Goal: Task Accomplishment & Management: Manage account settings

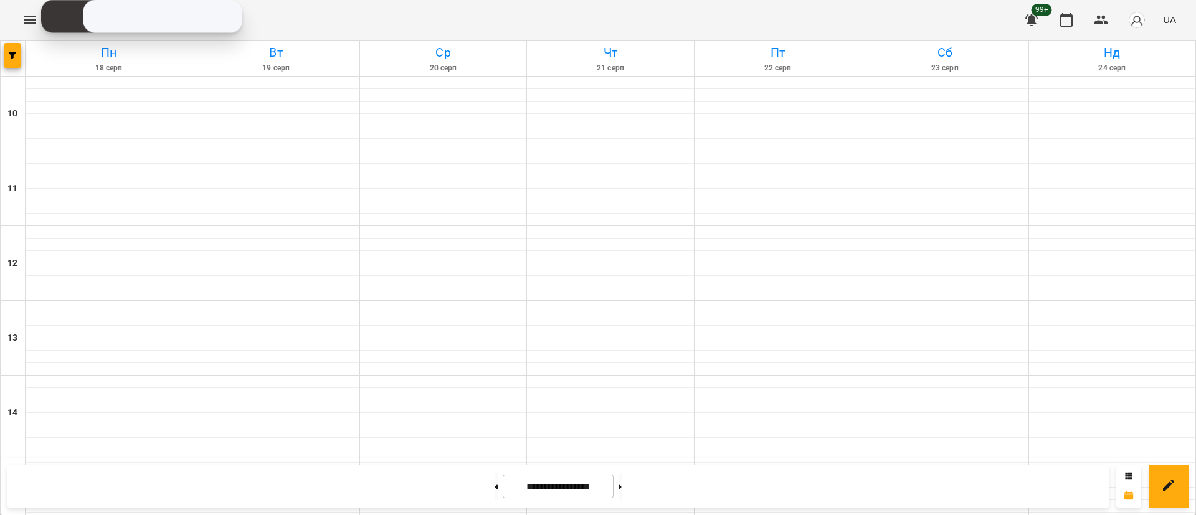
click at [12, 50] on button "button" at bounding box center [12, 55] width 17 height 25
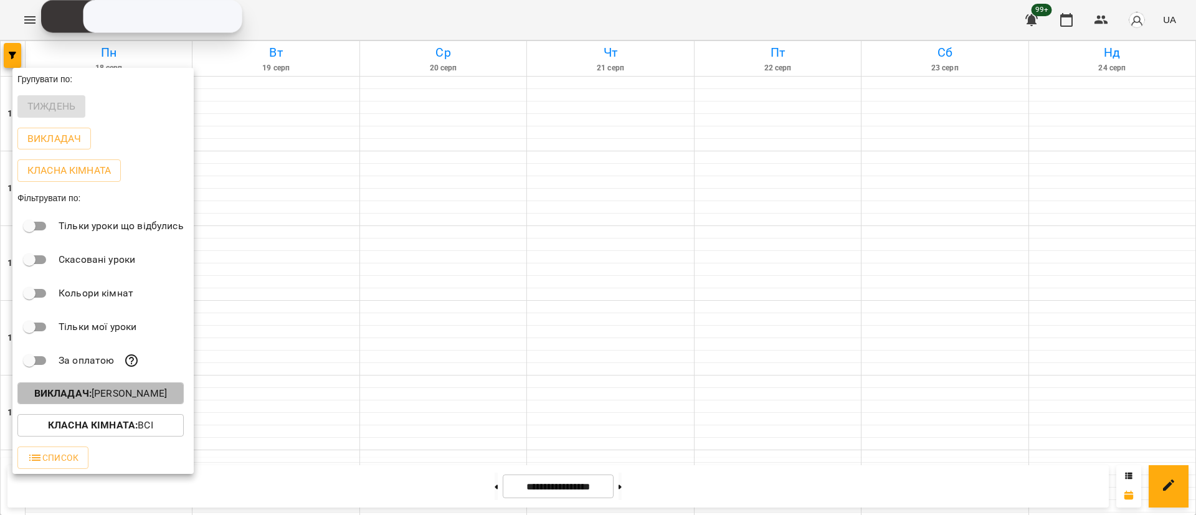
click at [118, 393] on p "Викладач : [PERSON_NAME]" at bounding box center [100, 393] width 133 height 15
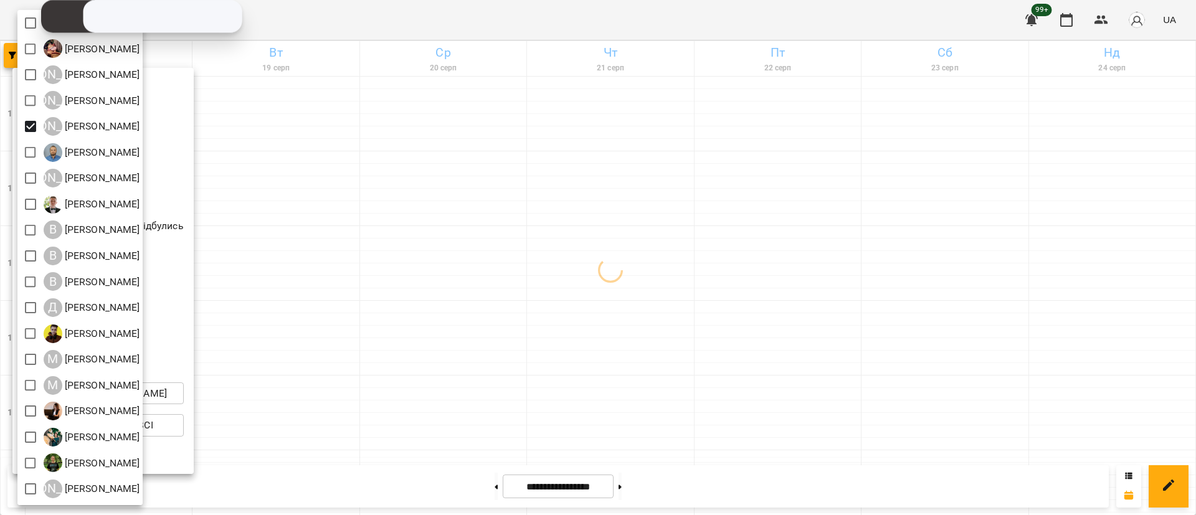
click at [746, 341] on div at bounding box center [598, 257] width 1196 height 515
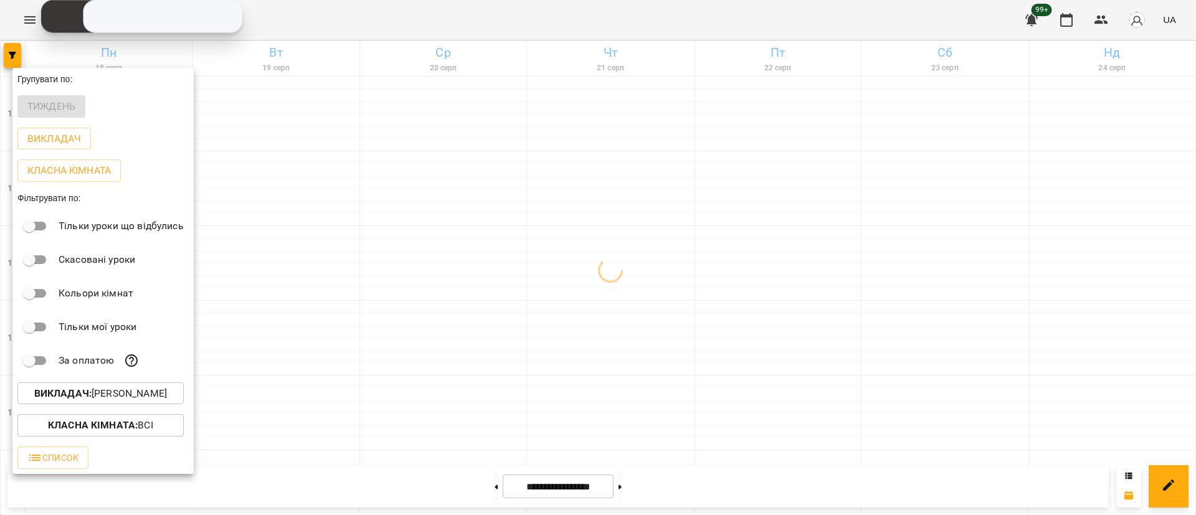
click at [739, 341] on div at bounding box center [598, 257] width 1196 height 515
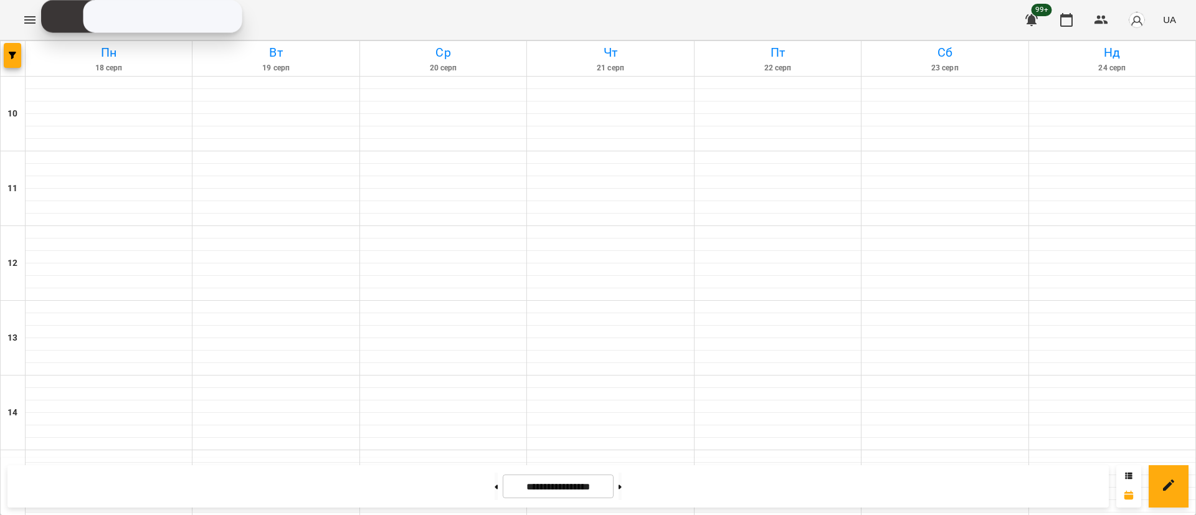
scroll to position [467, 0]
click at [20, 64] on button "button" at bounding box center [12, 55] width 17 height 25
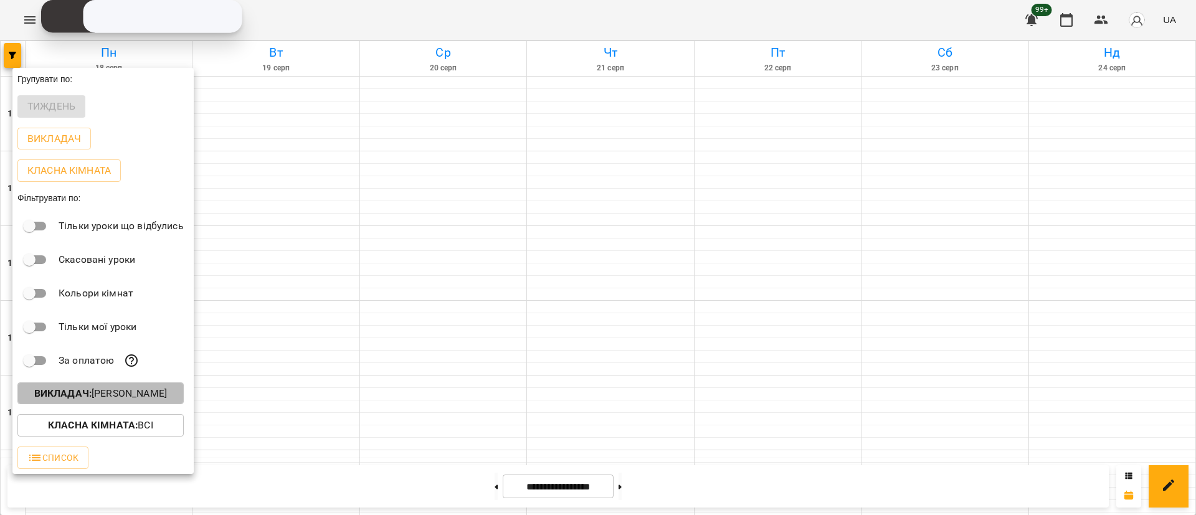
click at [95, 391] on p "Викладач : [PERSON_NAME]" at bounding box center [100, 393] width 133 height 15
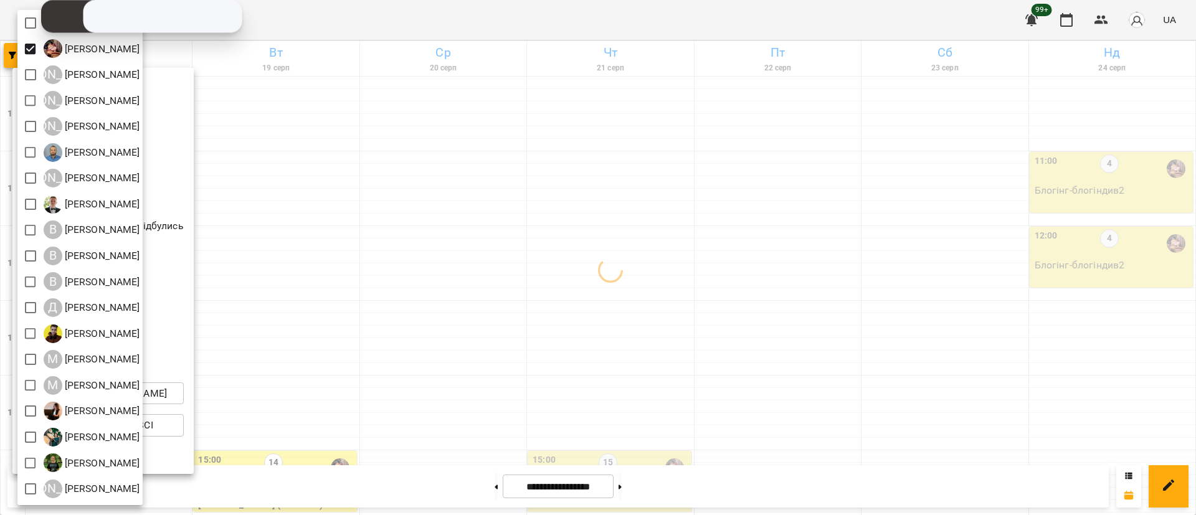
click at [435, 201] on div at bounding box center [598, 257] width 1196 height 515
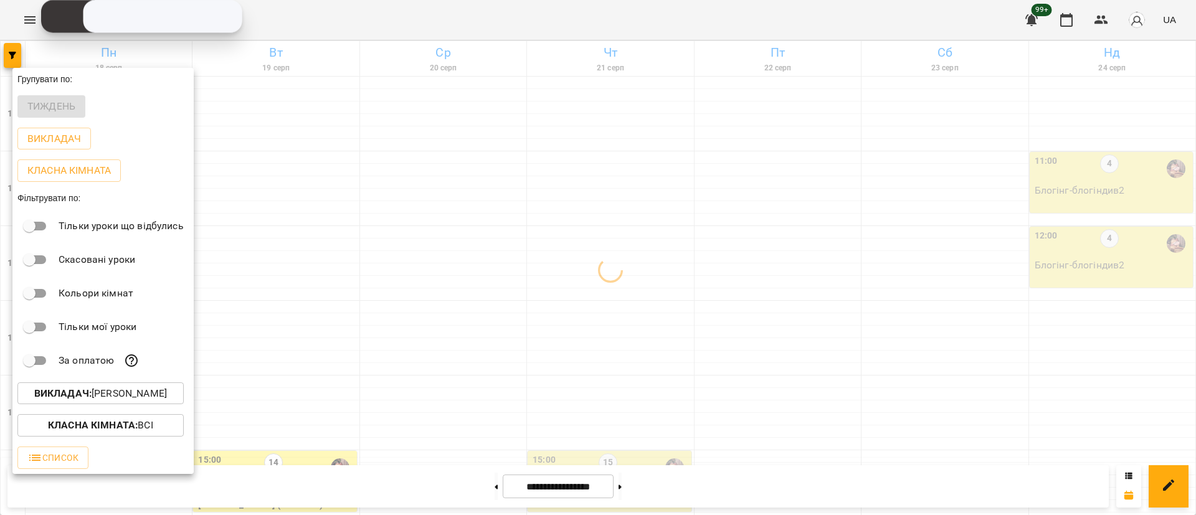
click at [435, 201] on div at bounding box center [598, 257] width 1196 height 515
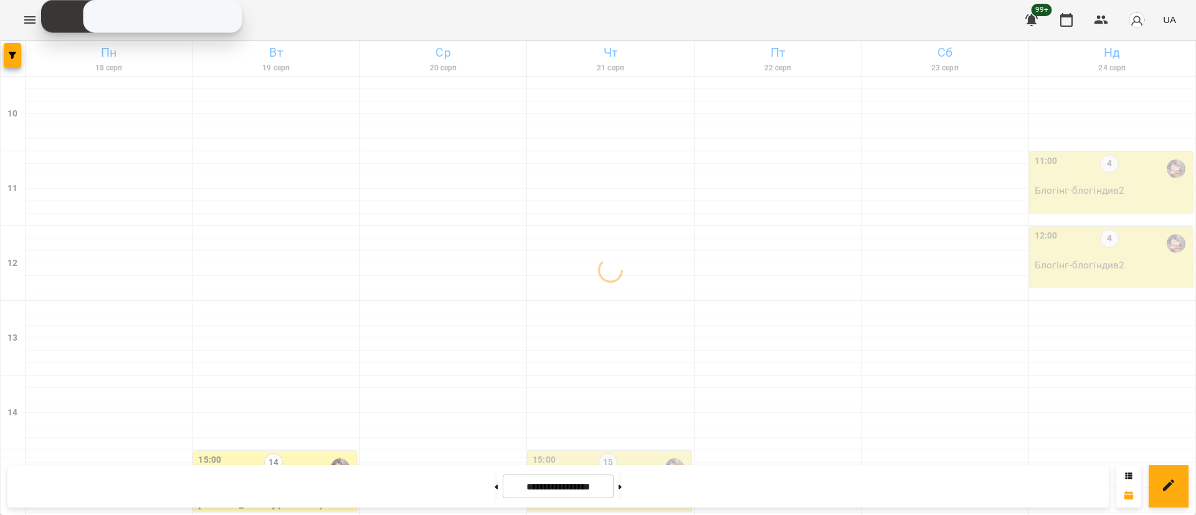
scroll to position [374, 0]
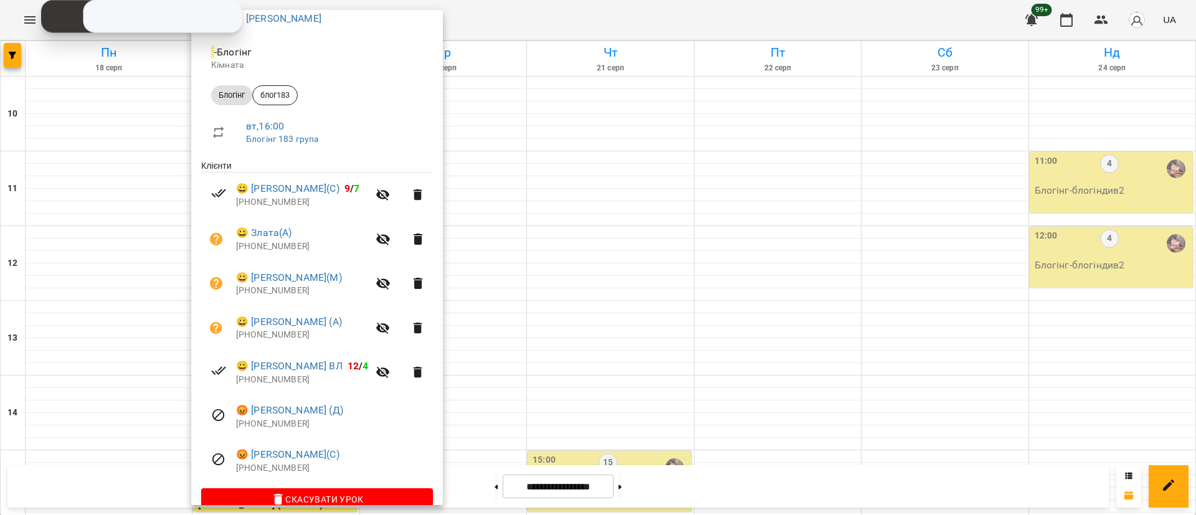
scroll to position [140, 0]
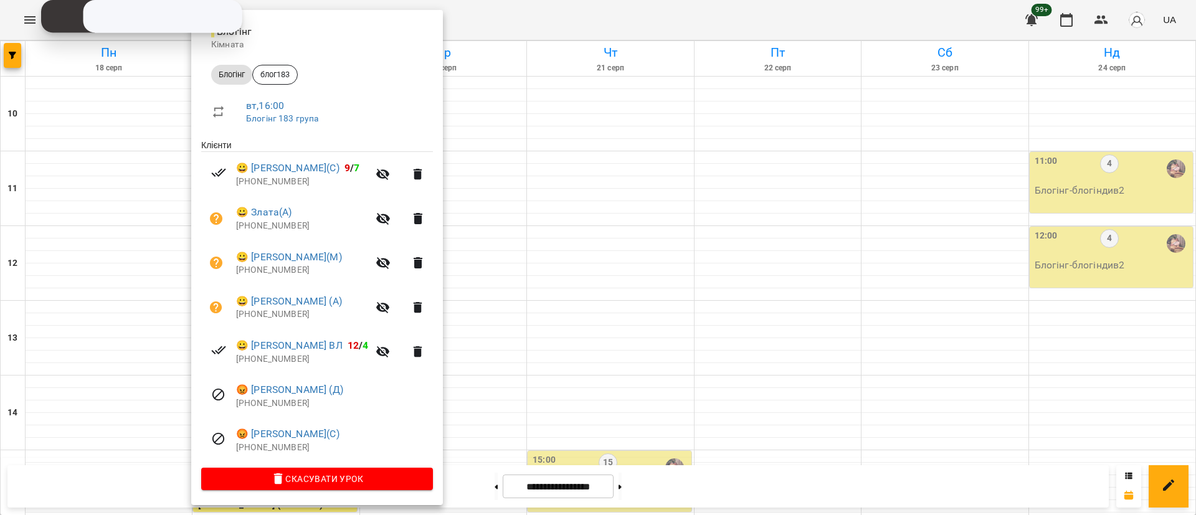
click at [36, 21] on div at bounding box center [598, 257] width 1196 height 515
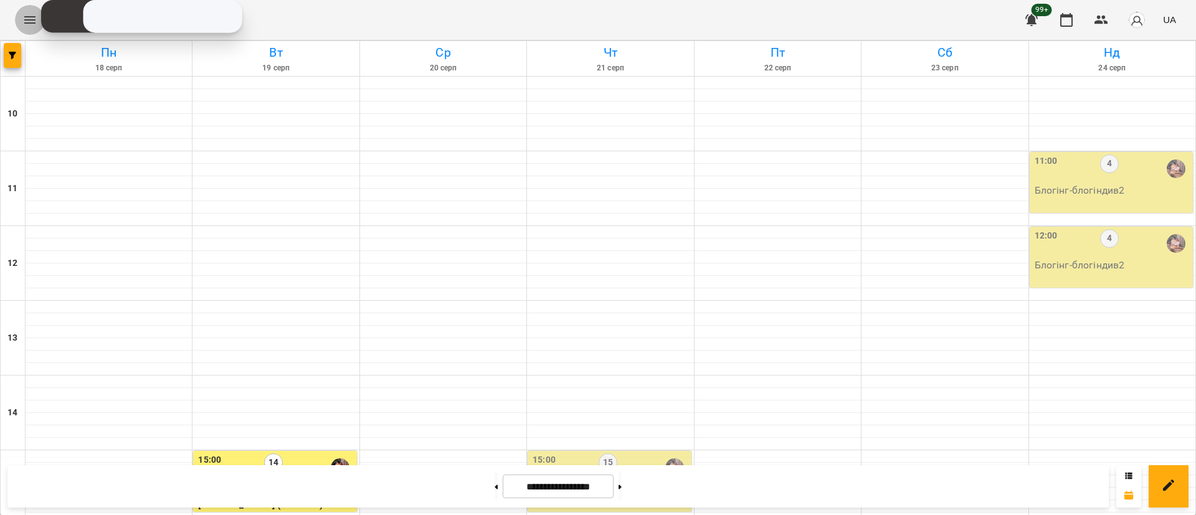
click at [22, 17] on icon "Menu" at bounding box center [29, 19] width 15 height 15
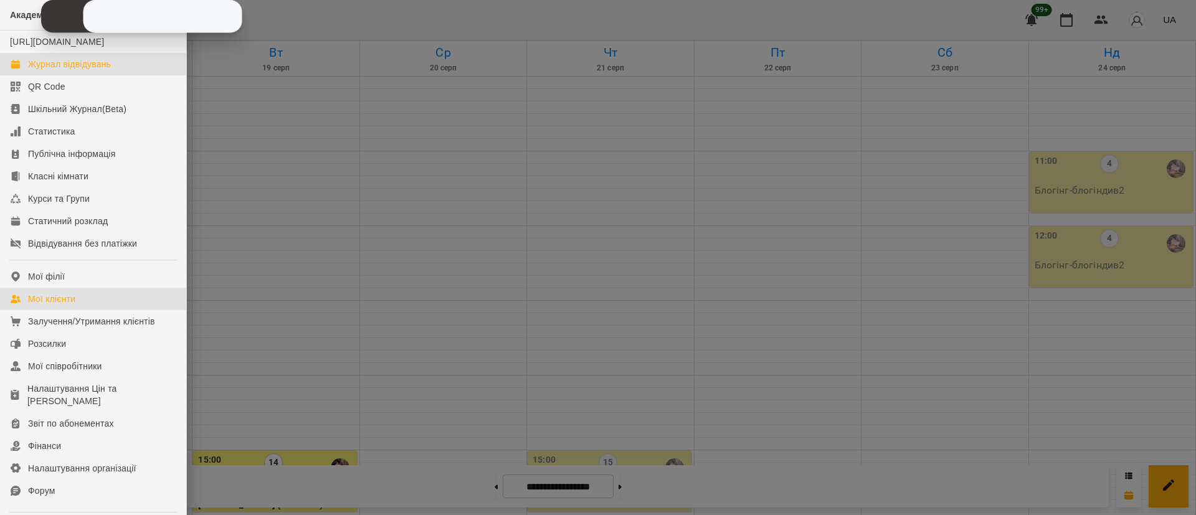
click at [42, 305] on div "Мої клієнти" at bounding box center [51, 299] width 47 height 12
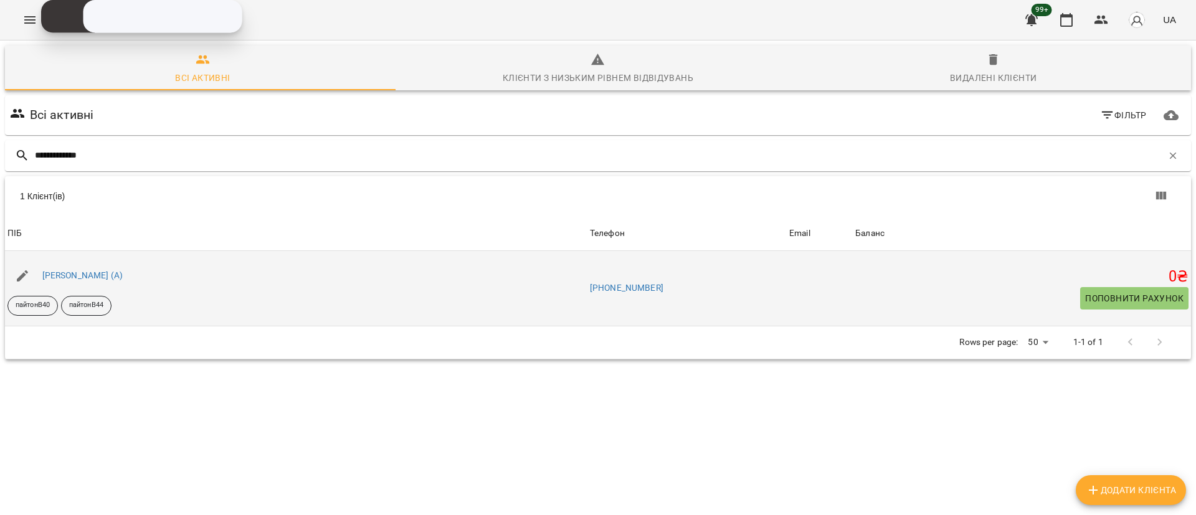
type input "**********"
click at [19, 272] on icon "button" at bounding box center [22, 275] width 15 height 15
select select "**"
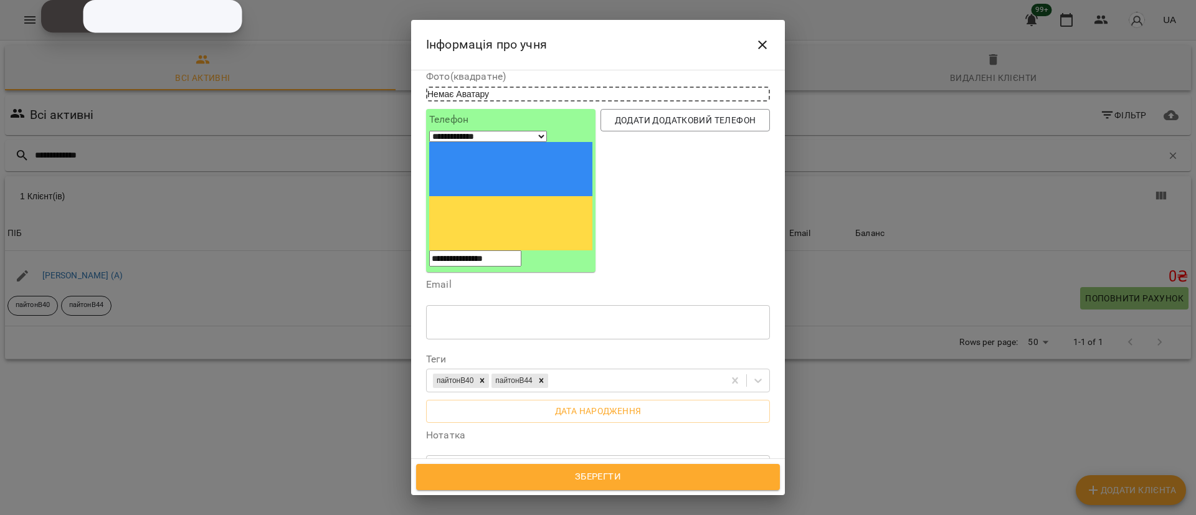
scroll to position [93, 0]
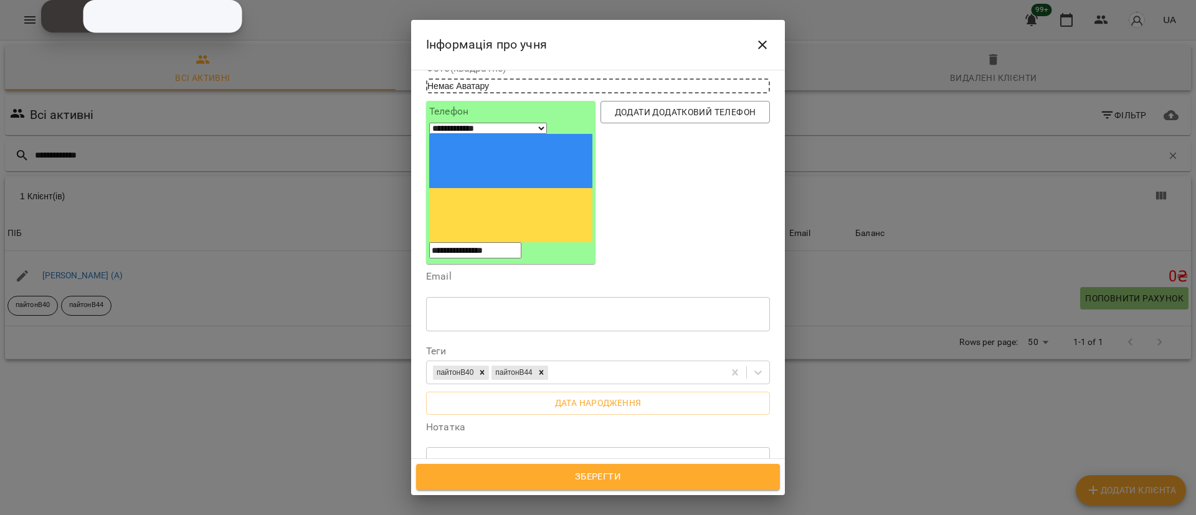
click at [458, 495] on label "Усі філії" at bounding box center [450, 518] width 62 height 46
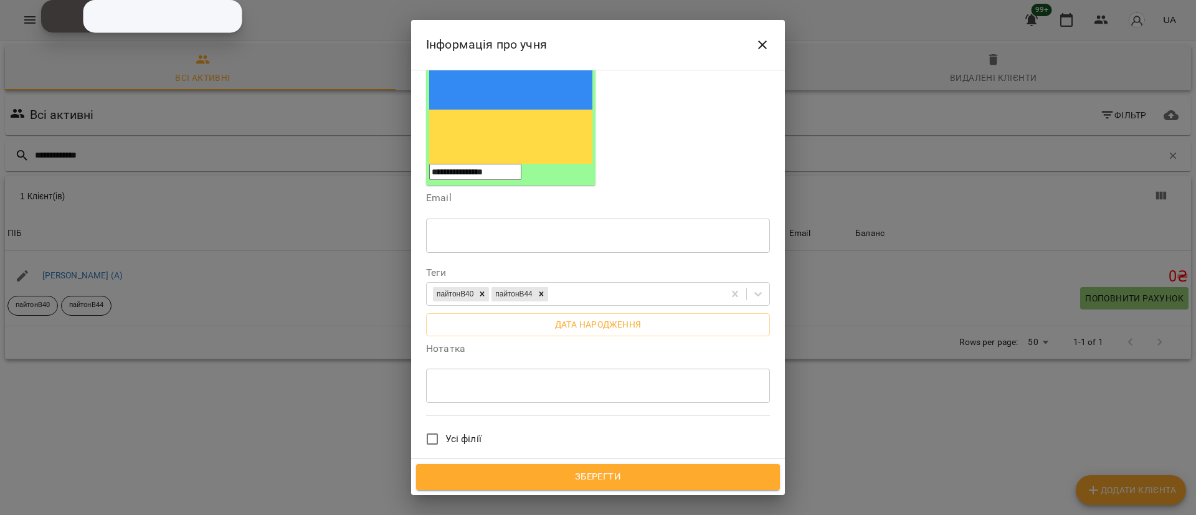
scroll to position [280, 0]
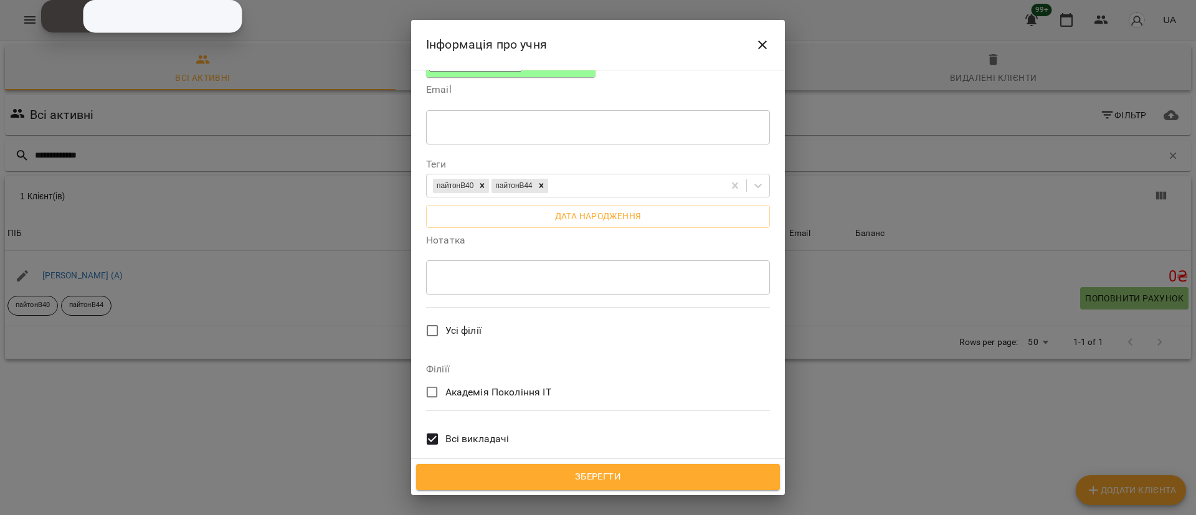
click at [463, 432] on span "Всі викладачі" at bounding box center [477, 439] width 64 height 15
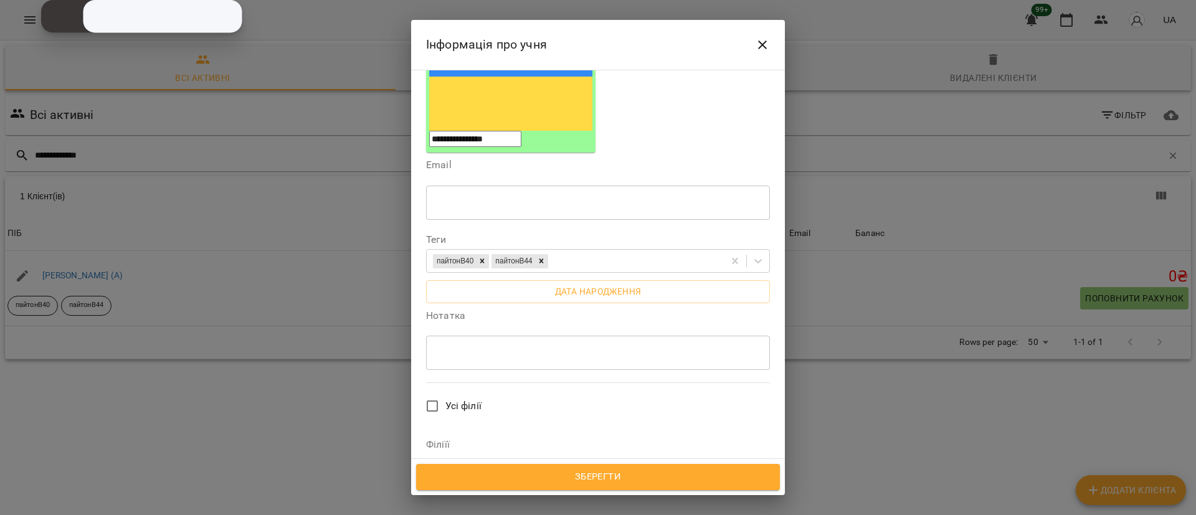
scroll to position [0, 0]
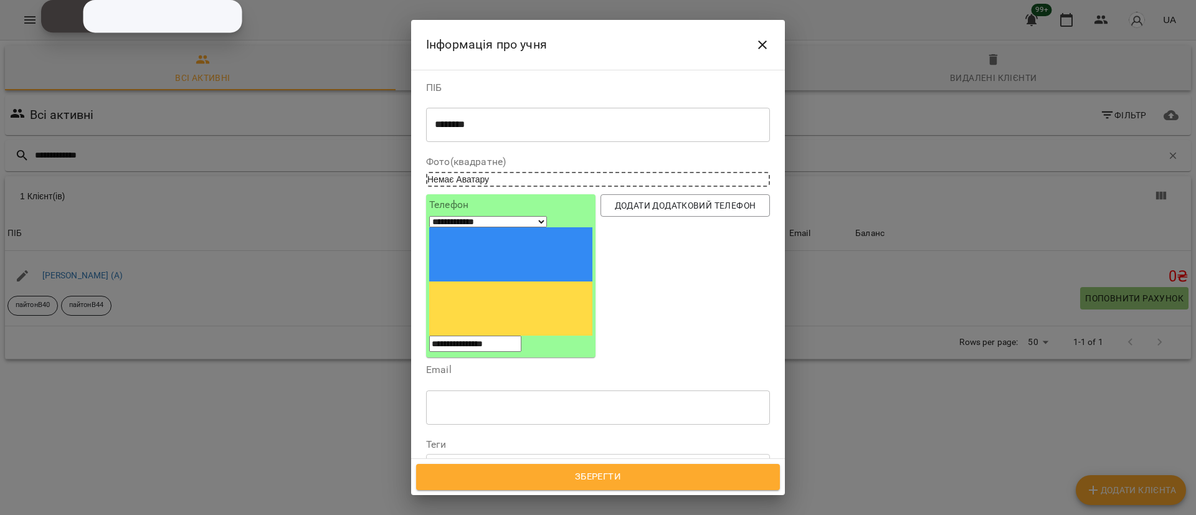
click at [762, 47] on icon "Close" at bounding box center [762, 44] width 15 height 15
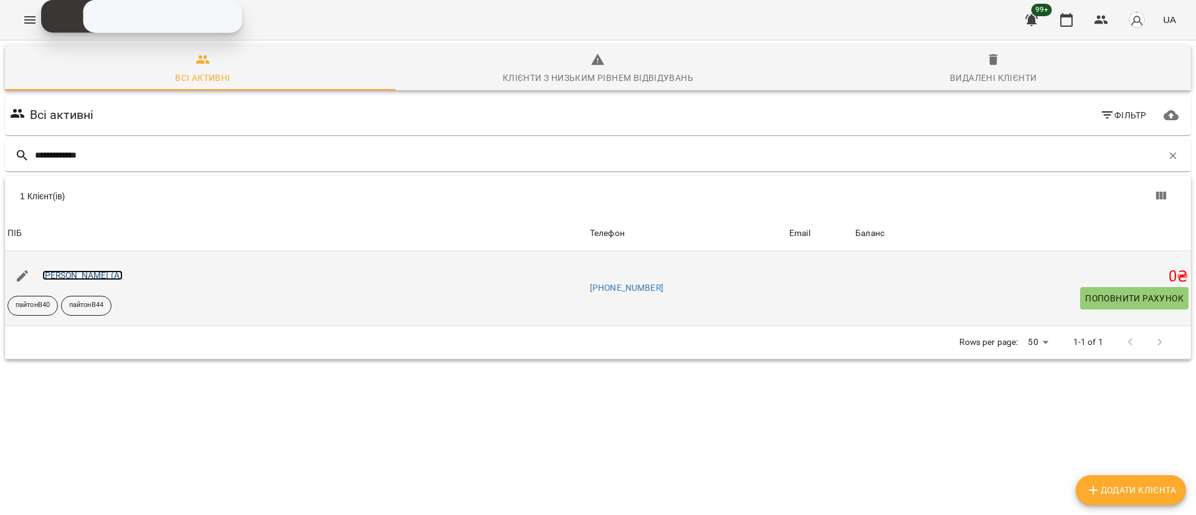
click at [55, 272] on link "[PERSON_NAME] (А)" at bounding box center [82, 275] width 81 height 10
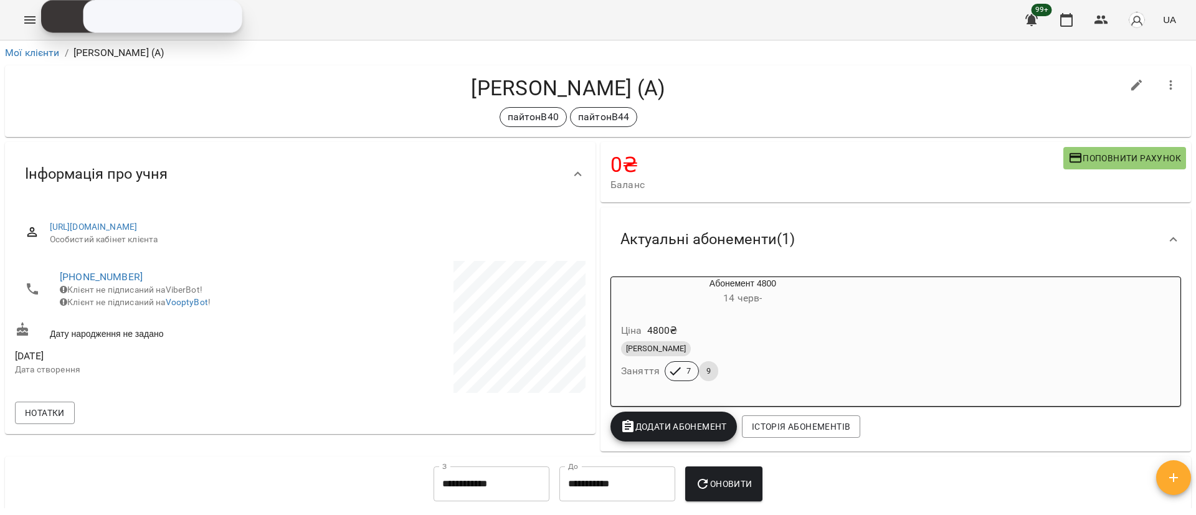
click at [1164, 90] on icon "button" at bounding box center [1171, 85] width 15 height 15
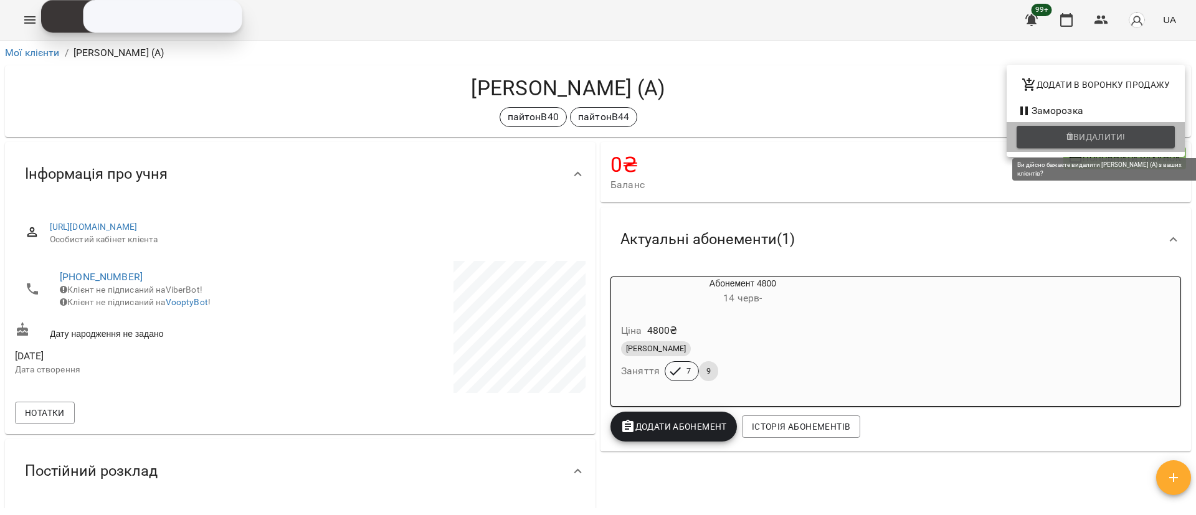
click at [1075, 145] on button "Видалити!" at bounding box center [1096, 137] width 158 height 22
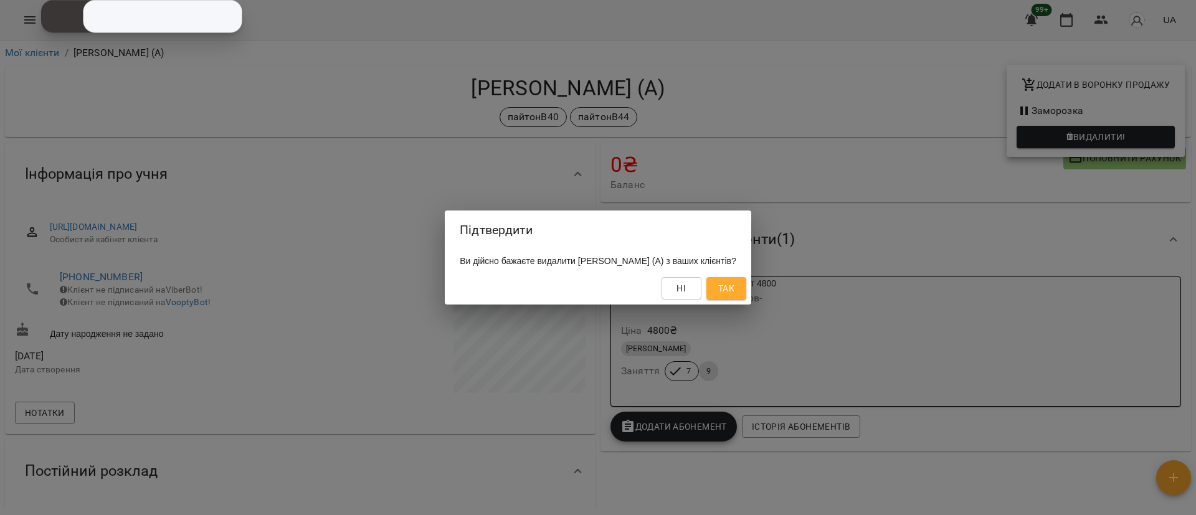
click at [718, 292] on span "Так" at bounding box center [726, 288] width 16 height 15
